Goal: Task Accomplishment & Management: Manage account settings

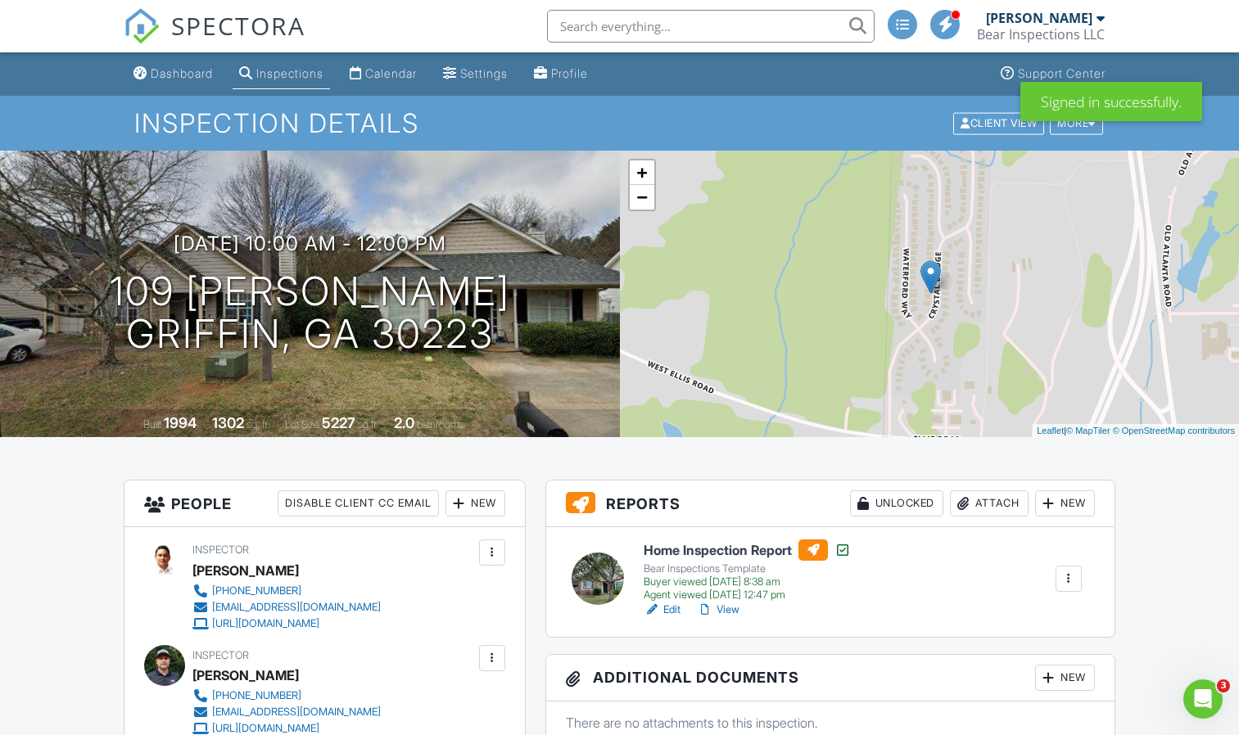
click at [952, 24] on span at bounding box center [945, 24] width 16 height 1
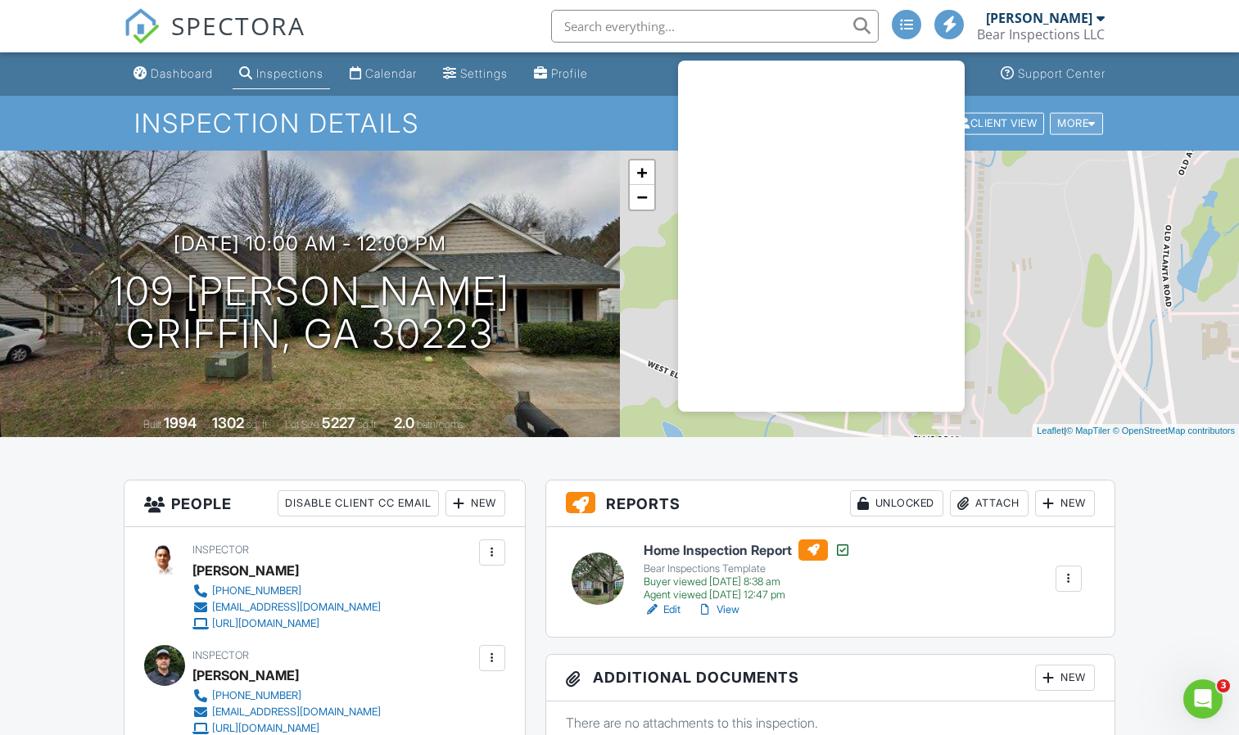
click at [1080, 125] on div "More" at bounding box center [1075, 123] width 53 height 22
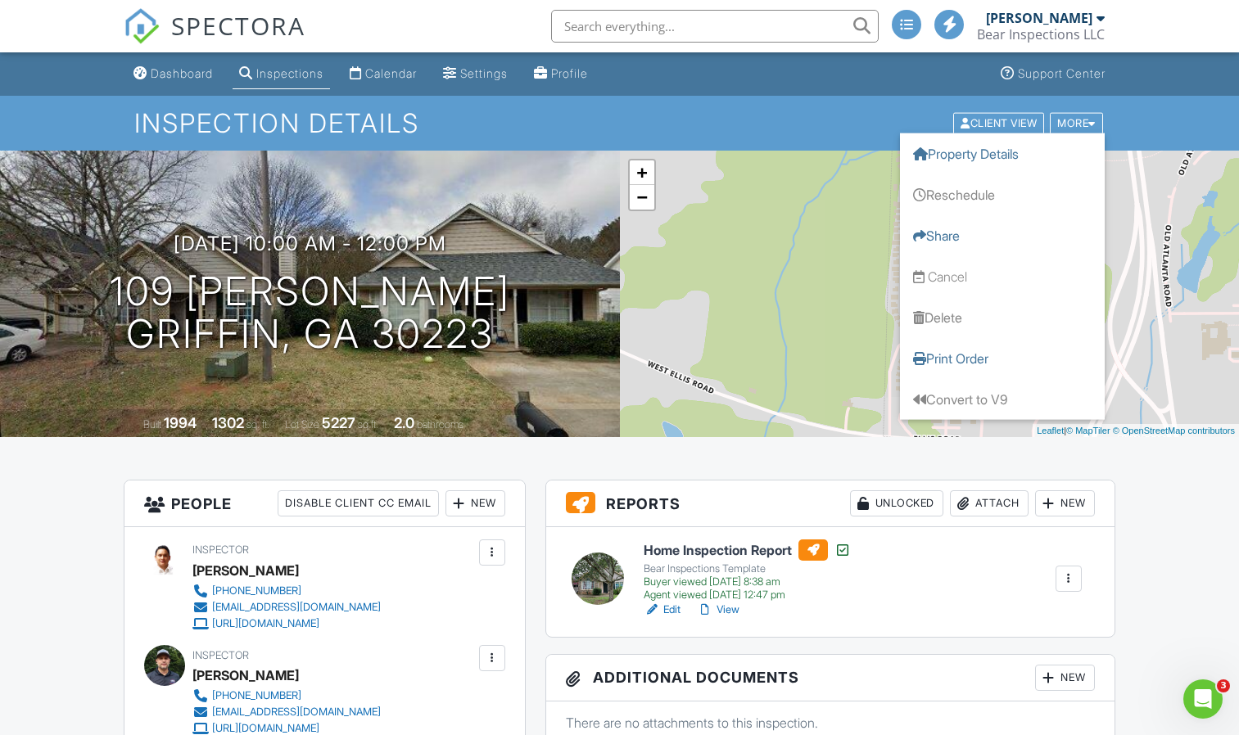
click at [1185, 38] on nav "SPECTORA Juan Castillo Bear Inspections LLC Role: Inspector Dashboard Inspectio…" at bounding box center [619, 26] width 1239 height 52
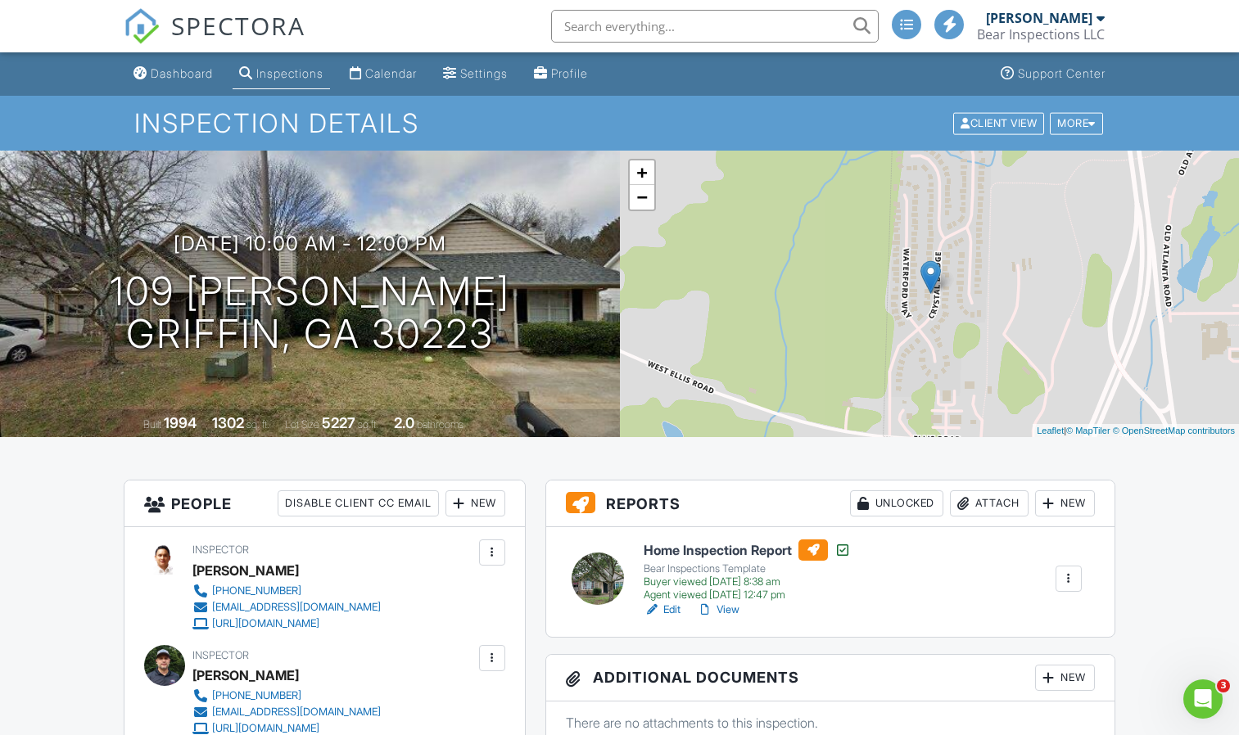
click at [907, 31] on div at bounding box center [905, 24] width 29 height 29
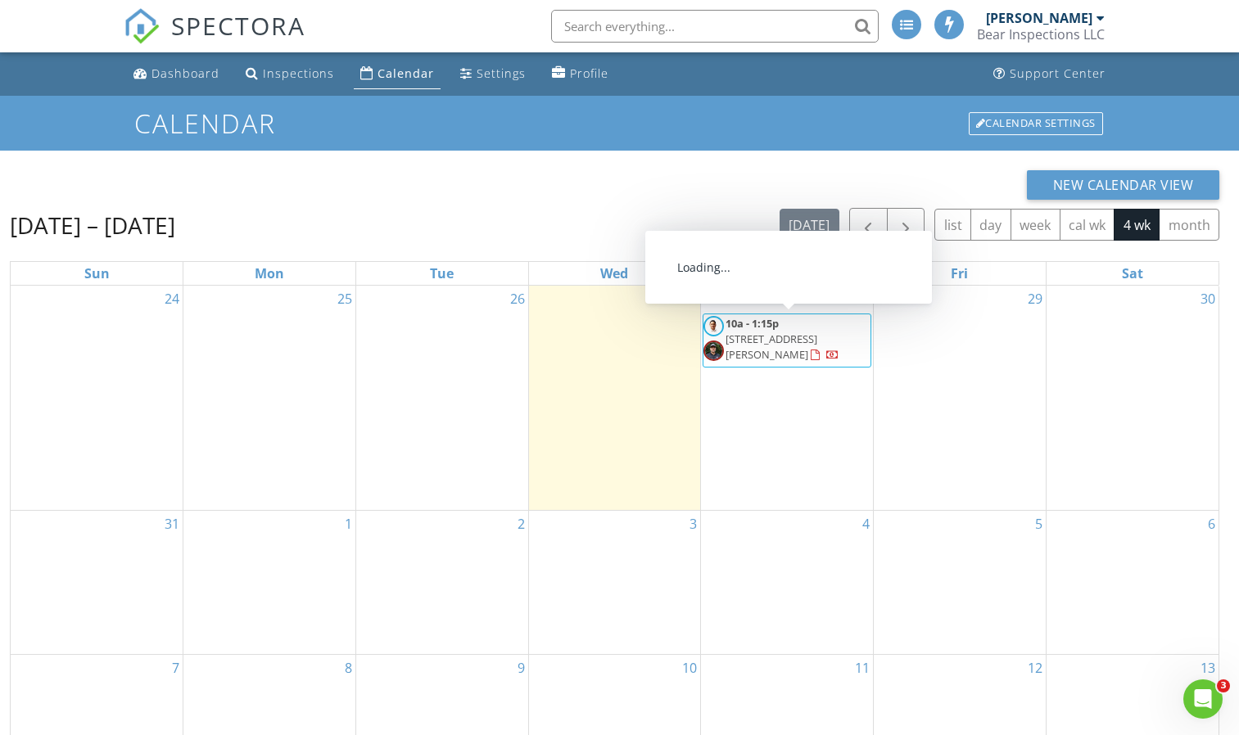
click at [765, 333] on span "3737 Nina Ct SE, Loganville 30052" at bounding box center [771, 347] width 92 height 30
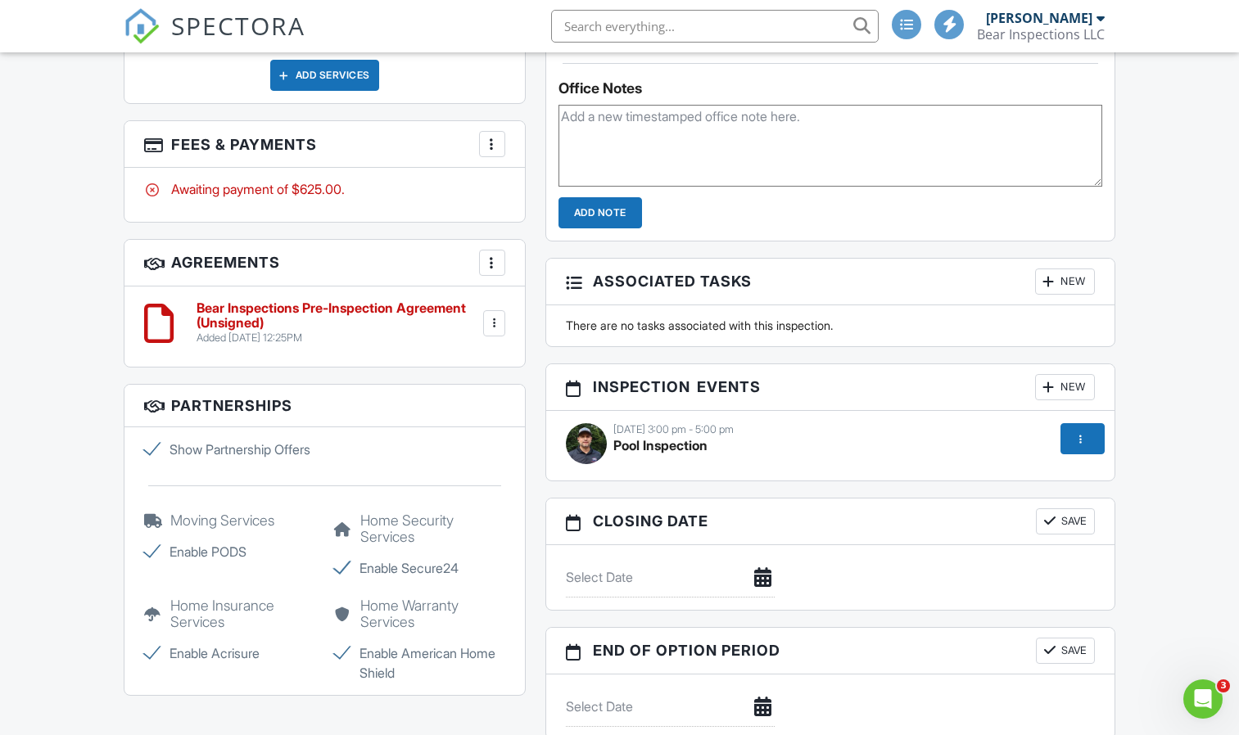
scroll to position [1405, 0]
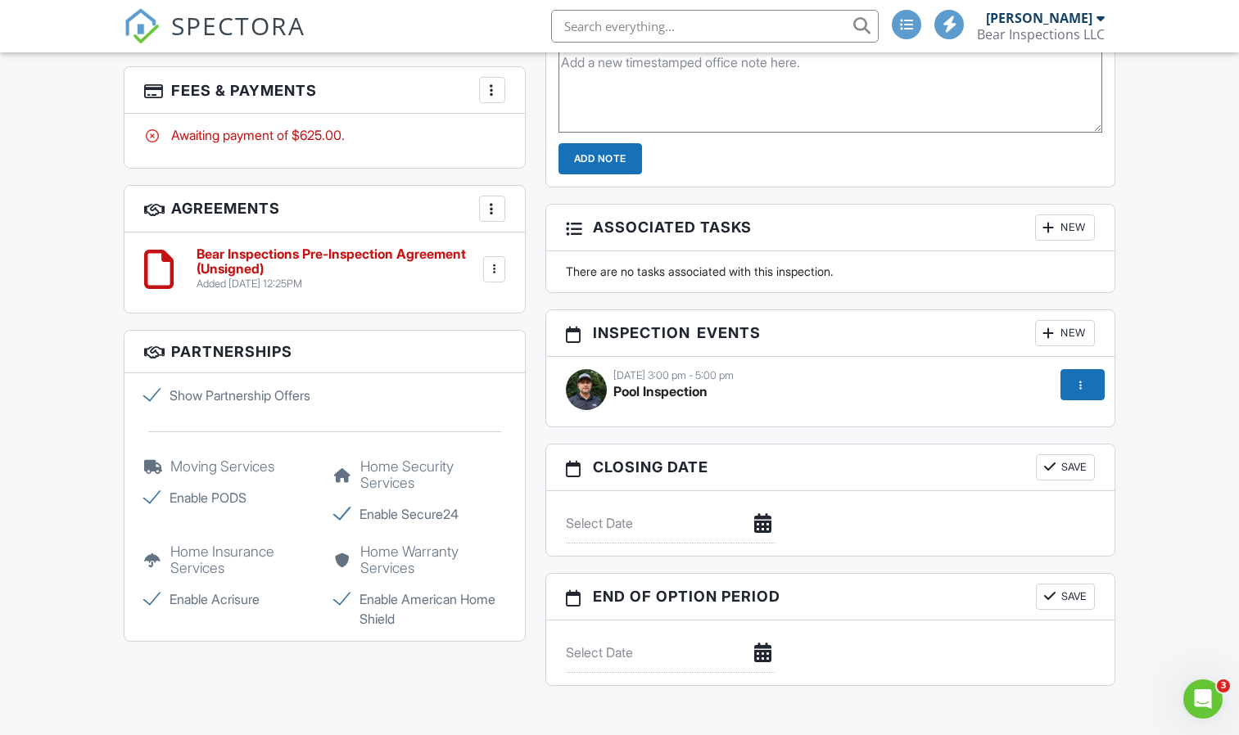
click at [1086, 393] on div at bounding box center [1080, 385] width 16 height 16
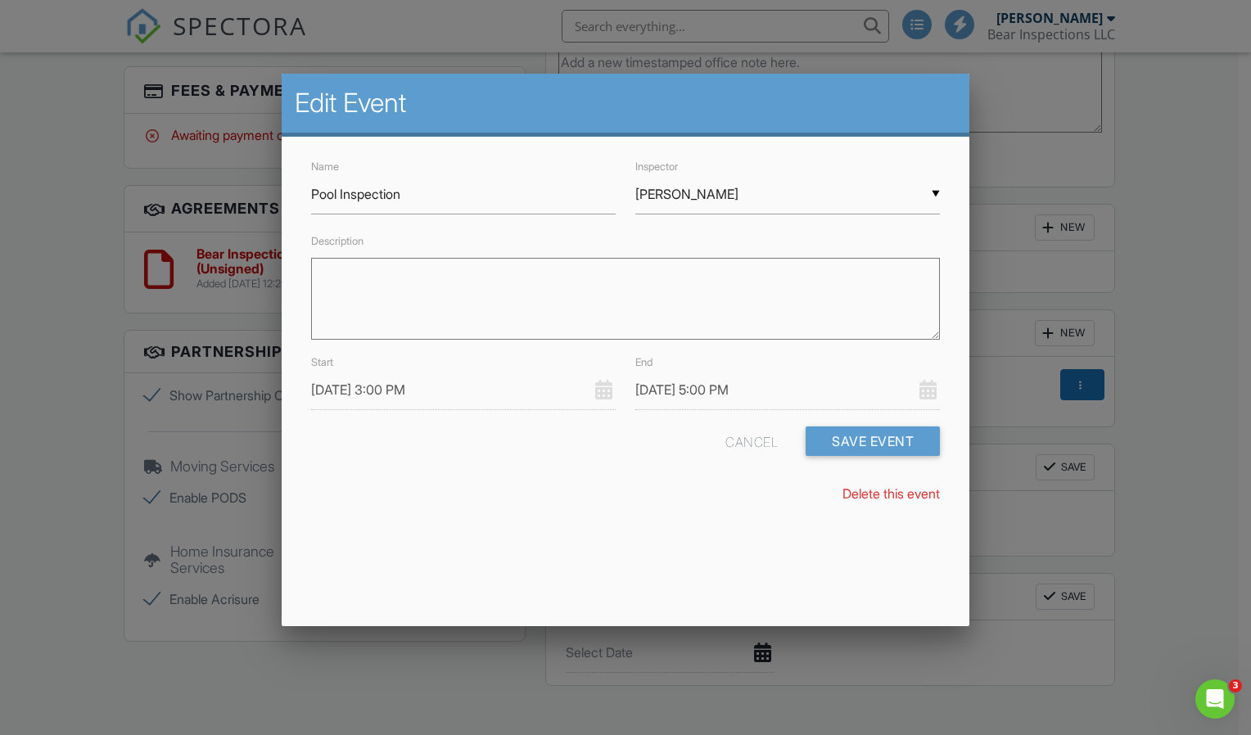
click at [746, 433] on div "Cancel" at bounding box center [751, 441] width 52 height 29
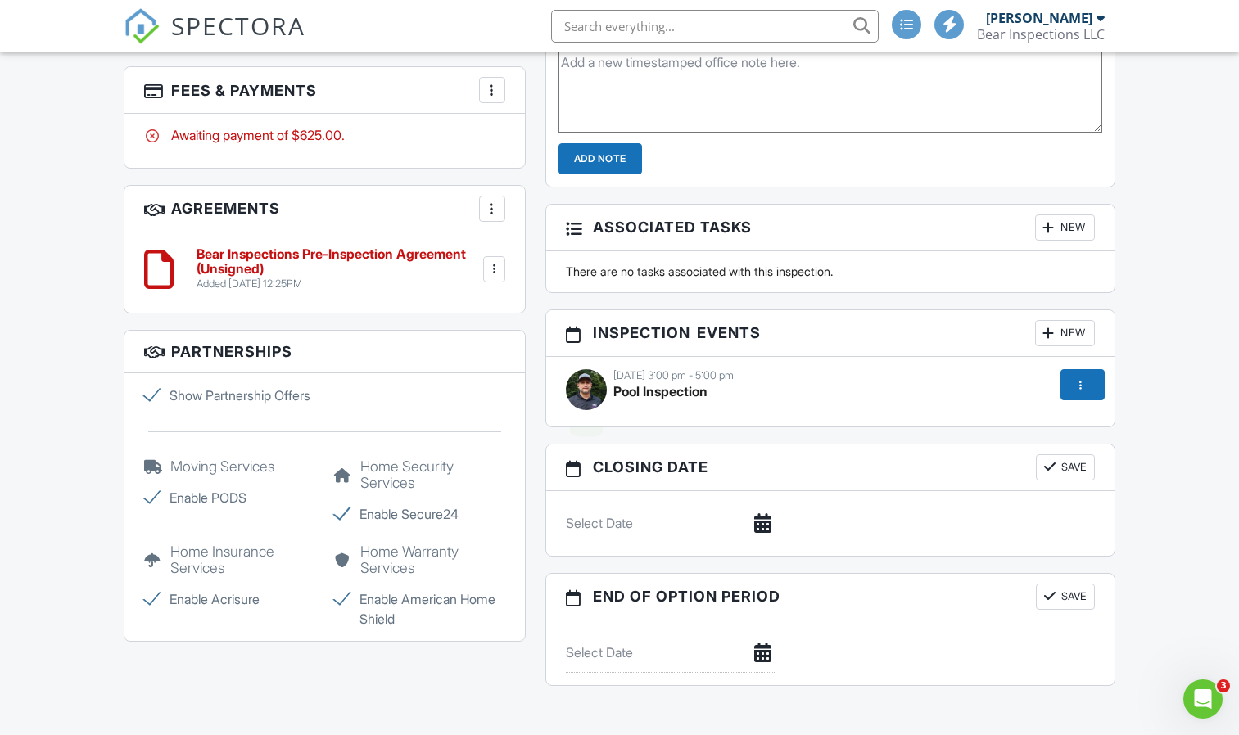
click at [583, 395] on img at bounding box center [586, 389] width 41 height 41
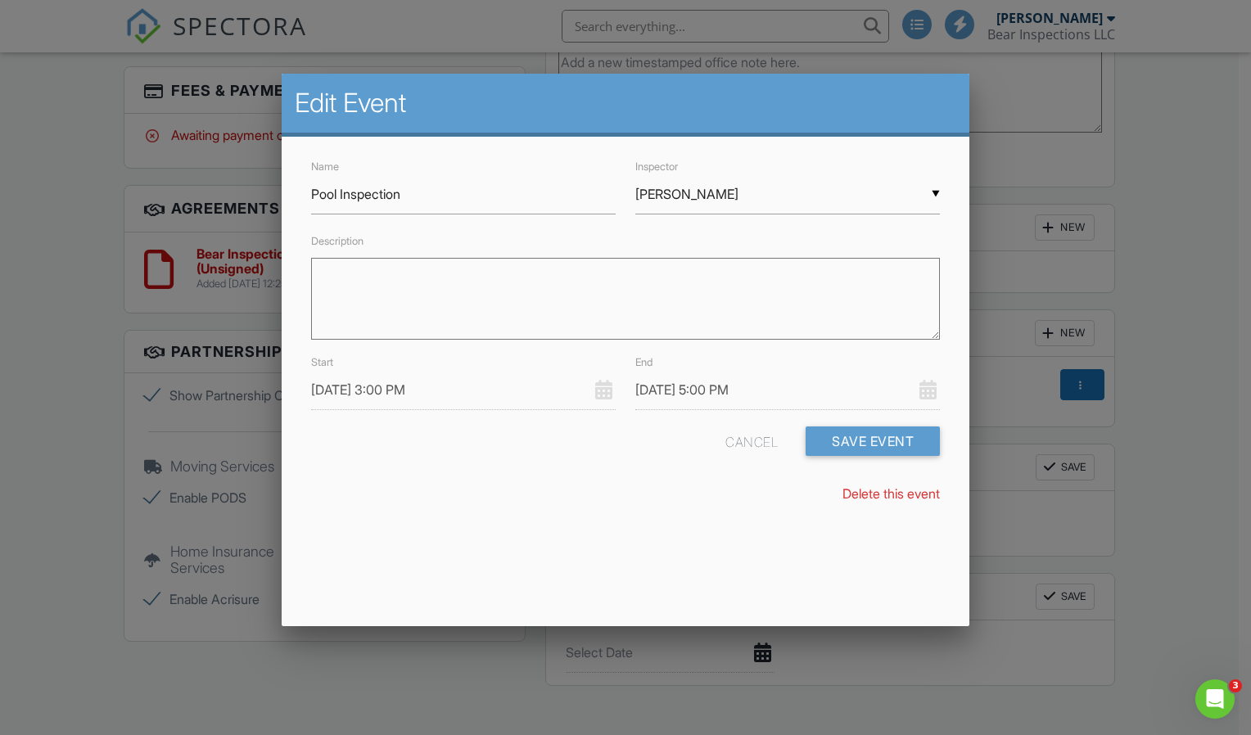
click at [744, 442] on div "Cancel" at bounding box center [751, 441] width 52 height 29
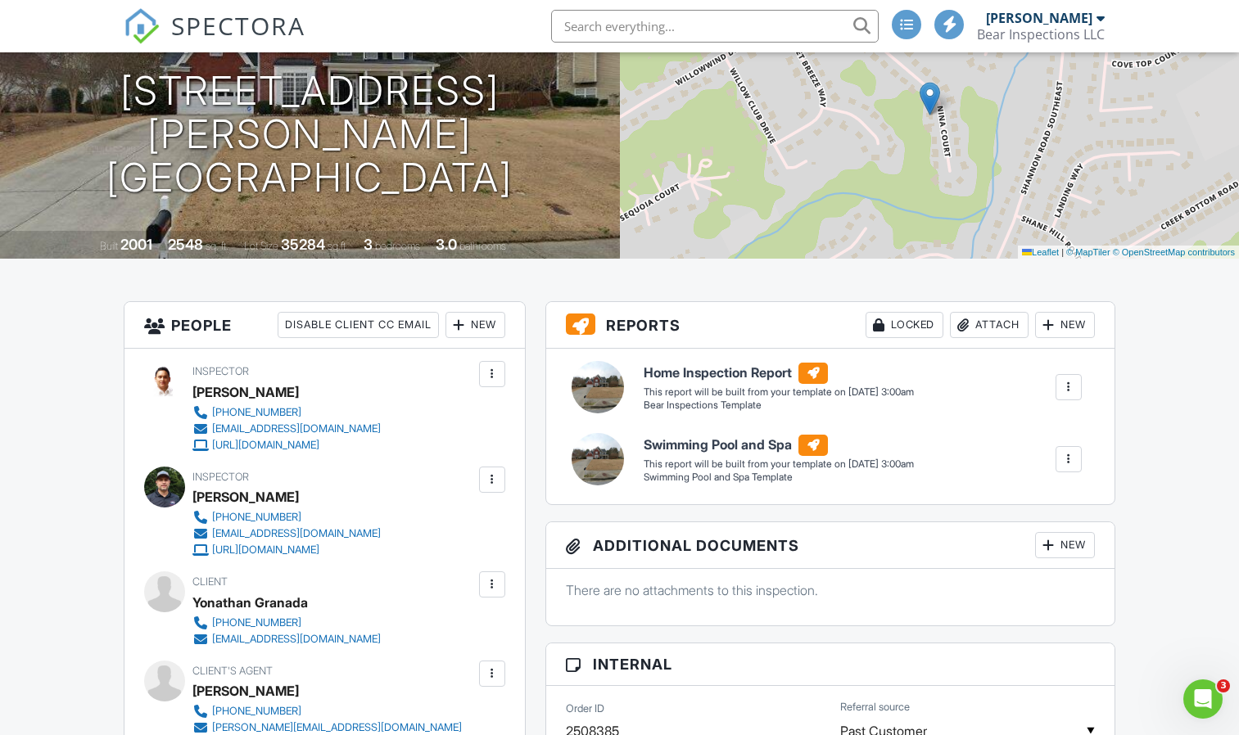
scroll to position [0, 0]
